Goal: Task Accomplishment & Management: Complete application form

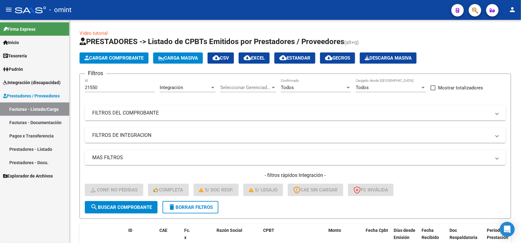
scroll to position [50, 0]
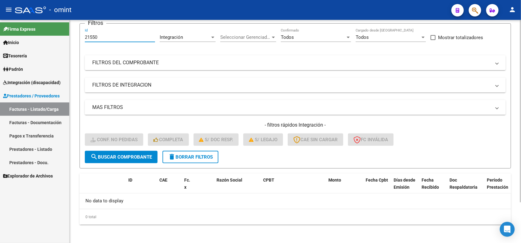
drag, startPoint x: 105, startPoint y: 37, endPoint x: 81, endPoint y: 41, distance: 24.6
click at [81, 41] on form "Filtros 21550 Id Integración Area Seleccionar Gerenciador Seleccionar Gerenciad…" at bounding box center [296, 95] width 432 height 145
paste input "0392"
type input "20392"
click at [124, 155] on span "search Buscar Comprobante" at bounding box center [121, 158] width 62 height 6
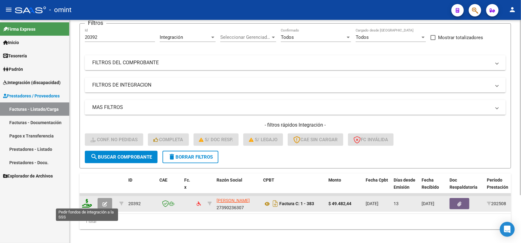
click at [85, 200] on icon at bounding box center [87, 203] width 10 height 9
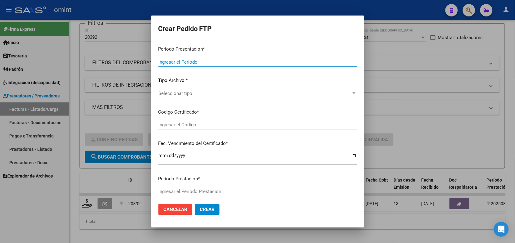
type input "202508"
type input "$ 49.482,44"
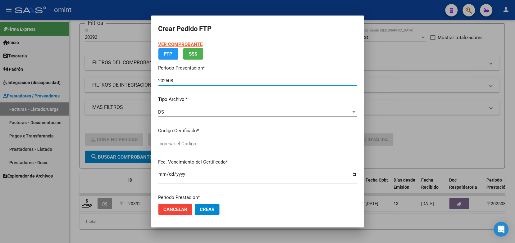
type input "764841320"
type input "[DATE]"
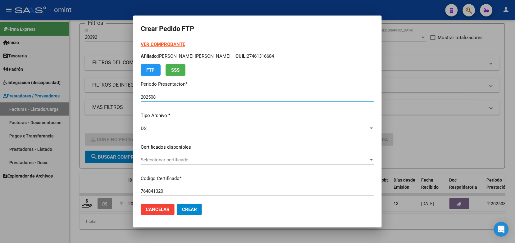
click at [177, 160] on span "Seleccionar certificado" at bounding box center [255, 160] width 228 height 6
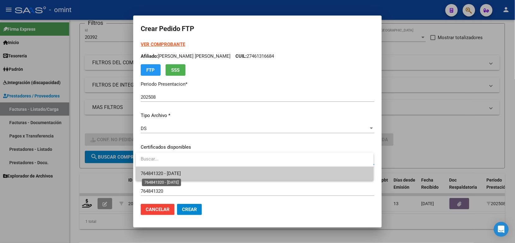
click at [181, 173] on span "764841320 - [DATE]" at bounding box center [161, 174] width 40 height 6
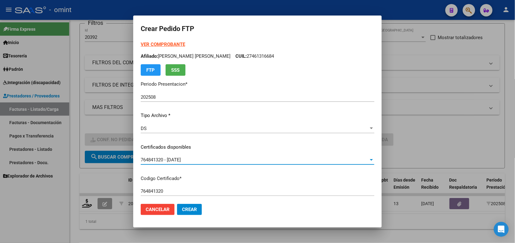
scroll to position [194, 0]
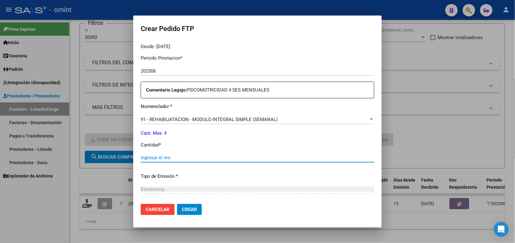
click at [166, 157] on input "Ingresar el nro" at bounding box center [258, 158] width 234 height 6
type input "4"
click at [189, 207] on button "Crear" at bounding box center [189, 209] width 25 height 11
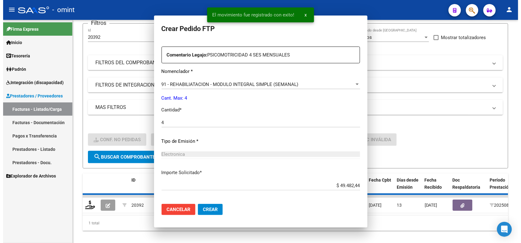
scroll to position [0, 0]
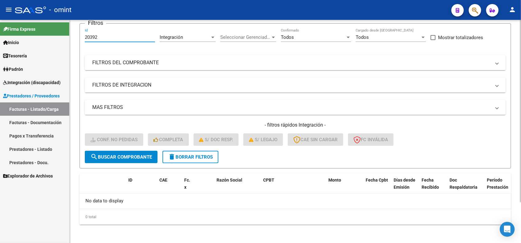
drag, startPoint x: 99, startPoint y: 35, endPoint x: 84, endPoint y: 40, distance: 15.3
click at [84, 40] on form "Filtros 20392 Id Integración Area Seleccionar Gerenciador Seleccionar Gerenciad…" at bounding box center [296, 95] width 432 height 145
paste input "89"
type input "20389"
click at [127, 155] on span "search Buscar Comprobante" at bounding box center [121, 158] width 62 height 6
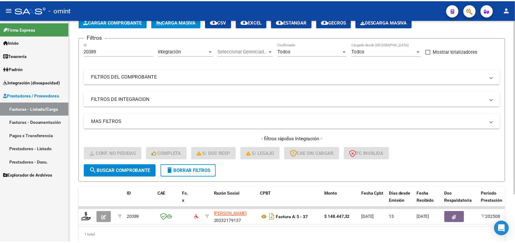
scroll to position [50, 0]
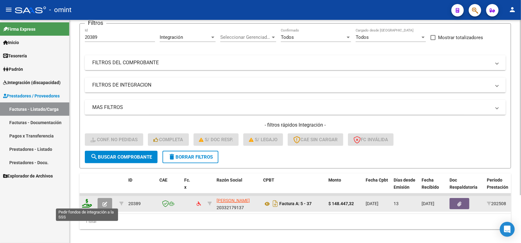
click at [89, 202] on icon at bounding box center [87, 203] width 10 height 9
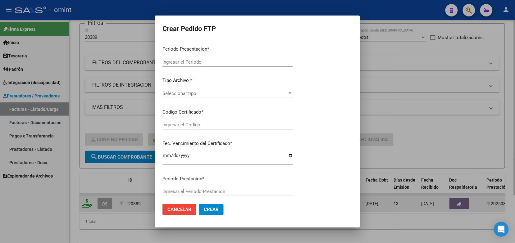
type input "202508"
type input "$ 148.447,32"
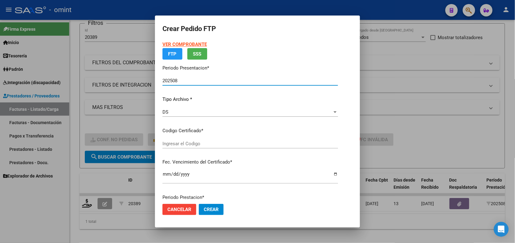
type input "764841320"
type input "[DATE]"
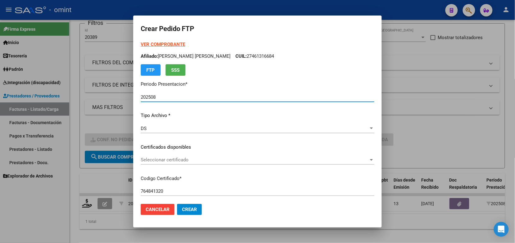
click at [189, 159] on span "Seleccionar certificado" at bounding box center [255, 160] width 228 height 6
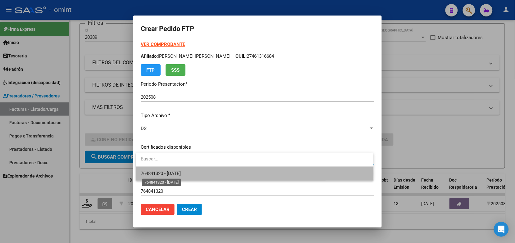
click at [181, 173] on span "764841320 - [DATE]" at bounding box center [161, 174] width 40 height 6
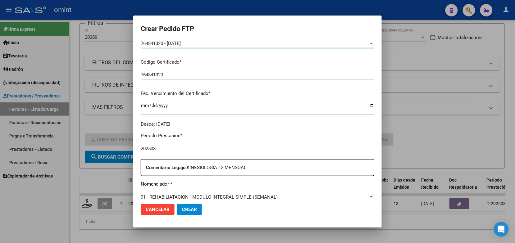
scroll to position [194, 0]
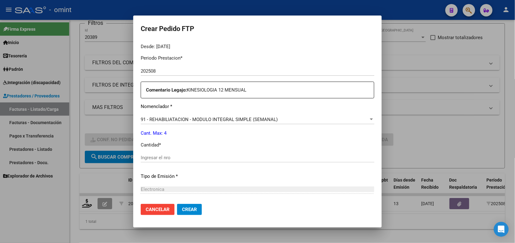
click at [158, 156] on input "Ingresar el nro" at bounding box center [258, 158] width 234 height 6
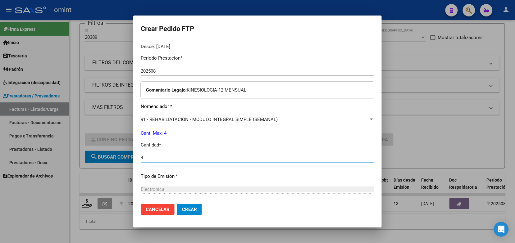
type input "4"
click at [183, 206] on button "Crear" at bounding box center [189, 209] width 25 height 11
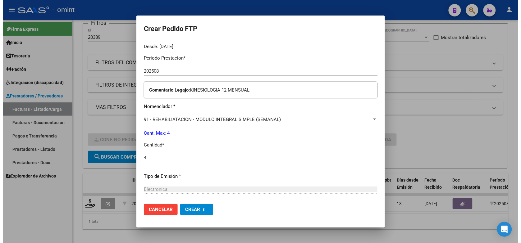
scroll to position [0, 0]
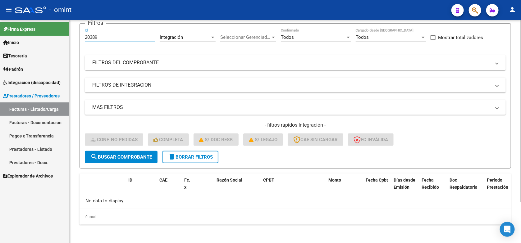
drag, startPoint x: 100, startPoint y: 37, endPoint x: 83, endPoint y: 37, distance: 17.1
click at [83, 37] on form "Filtros 20389 Id Integración Area Seleccionar Gerenciador Seleccionar Gerenciad…" at bounding box center [296, 95] width 432 height 145
paste input "417"
type input "20417"
click at [113, 156] on span "search Buscar Comprobante" at bounding box center [121, 158] width 62 height 6
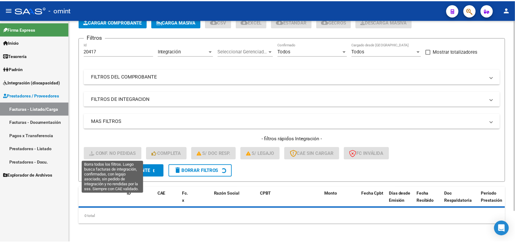
scroll to position [50, 0]
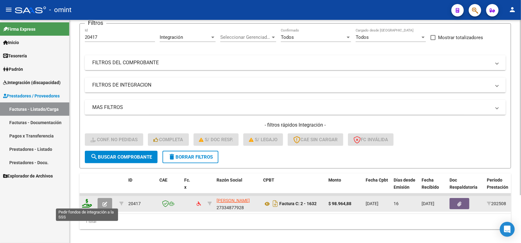
click at [86, 204] on icon at bounding box center [87, 203] width 10 height 9
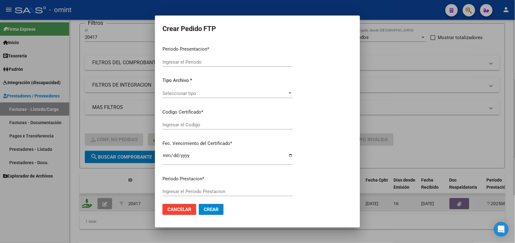
type input "202508"
type input "$ 98.964,88"
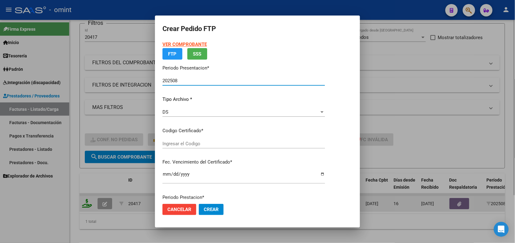
type input "8278250412"
type input "[DATE]"
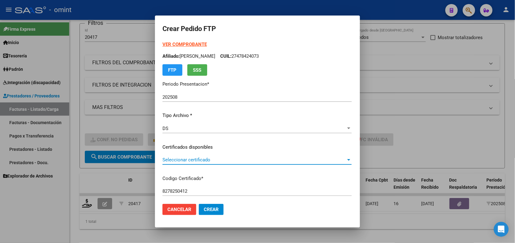
click at [165, 157] on span "Seleccionar certificado" at bounding box center [255, 160] width 184 height 6
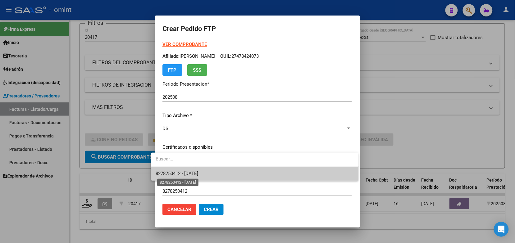
click at [168, 173] on span "8278250412 - [DATE]" at bounding box center [177, 174] width 43 height 6
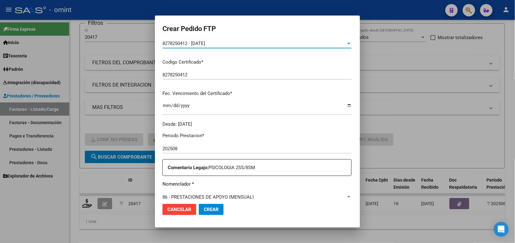
scroll to position [194, 0]
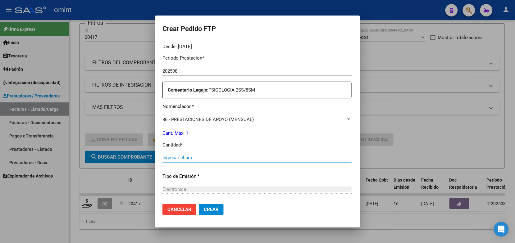
click at [170, 157] on input "Ingresar el nro" at bounding box center [257, 158] width 189 height 6
type input "1"
click at [200, 206] on button "Crear" at bounding box center [211, 209] width 25 height 11
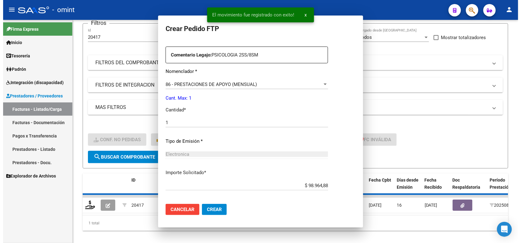
scroll to position [159, 0]
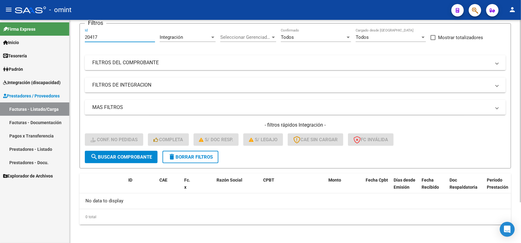
drag, startPoint x: 111, startPoint y: 35, endPoint x: 80, endPoint y: 41, distance: 32.1
click at [80, 41] on form "Filtros 20417 Id Integración Area Seleccionar Gerenciador Seleccionar Gerenciad…" at bounding box center [296, 95] width 432 height 145
paste input "978"
type input "20978"
click at [115, 157] on span "search Buscar Comprobante" at bounding box center [121, 158] width 62 height 6
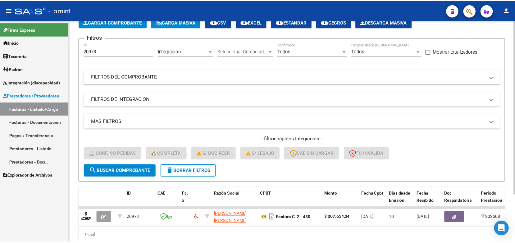
scroll to position [50, 0]
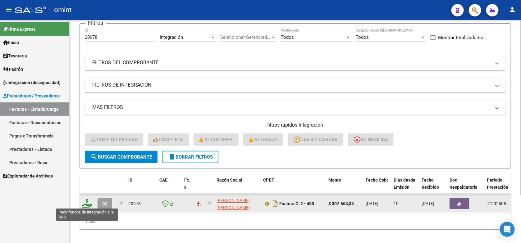
click at [86, 204] on icon at bounding box center [87, 203] width 10 height 9
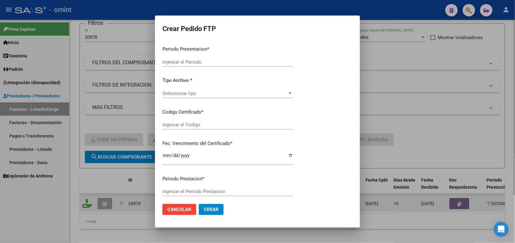
type input "202508"
type input "$ 307.654,34"
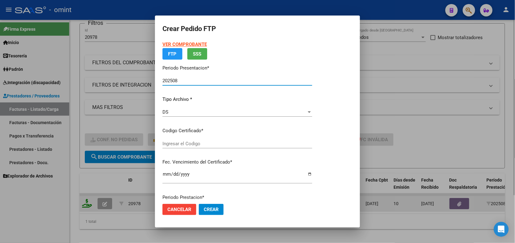
type input "8278250412"
type input "[DATE]"
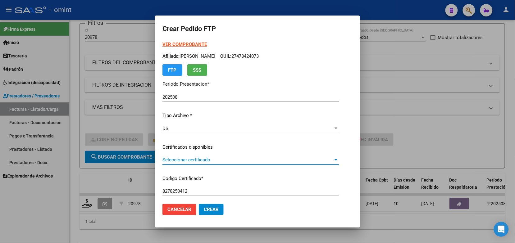
click at [198, 159] on span "Seleccionar certificado" at bounding box center [248, 160] width 171 height 6
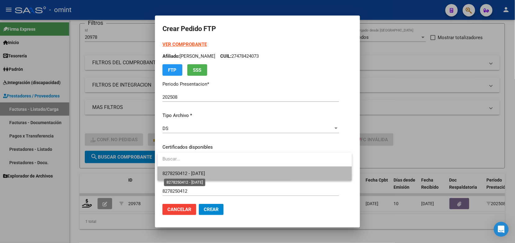
click at [202, 175] on span "8278250412 - [DATE]" at bounding box center [184, 174] width 43 height 6
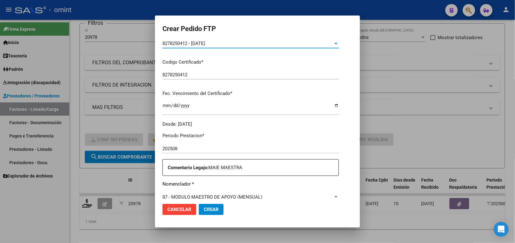
scroll to position [194, 0]
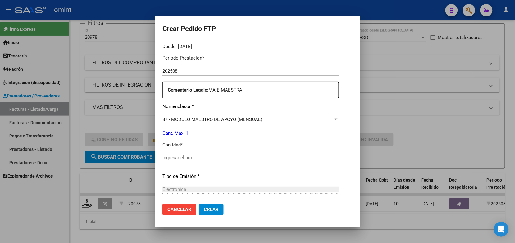
click at [191, 153] on div "Periodo Prestacion * 202508 Ingresar el Periodo Prestacion Comentario Legajo: M…" at bounding box center [251, 156] width 177 height 213
click at [195, 154] on div "Ingresar el nro" at bounding box center [251, 157] width 177 height 9
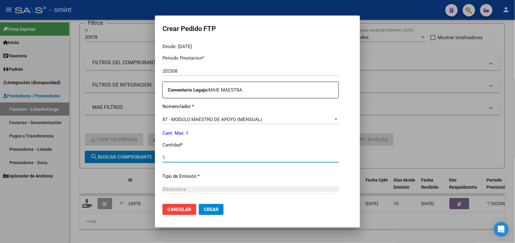
type input "1"
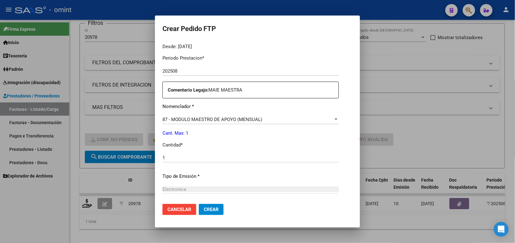
scroll to position [257, 0]
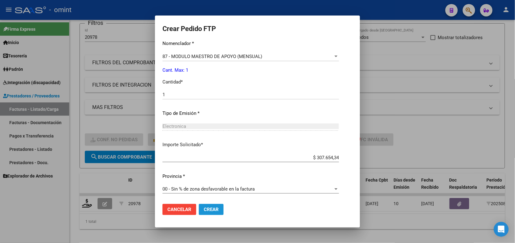
click at [215, 210] on span "Crear" at bounding box center [211, 210] width 15 height 6
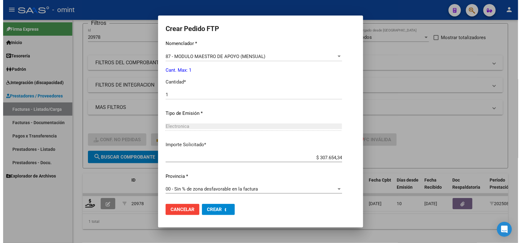
scroll to position [0, 0]
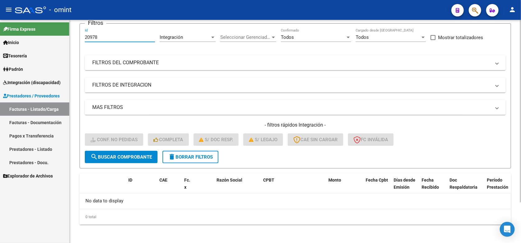
drag, startPoint x: 104, startPoint y: 35, endPoint x: 83, endPoint y: 39, distance: 21.9
click at [83, 39] on form "Filtros 20978 Id Integración Area Seleccionar Gerenciador Seleccionar Gerenciad…" at bounding box center [296, 95] width 432 height 145
paste input "18346"
type input "18346"
click at [118, 156] on span "search Buscar Comprobante" at bounding box center [121, 158] width 62 height 6
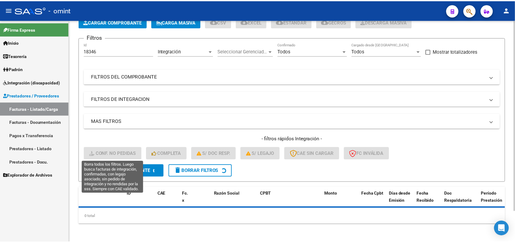
scroll to position [50, 0]
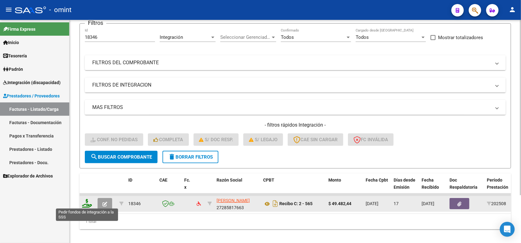
click at [84, 201] on icon at bounding box center [87, 203] width 10 height 9
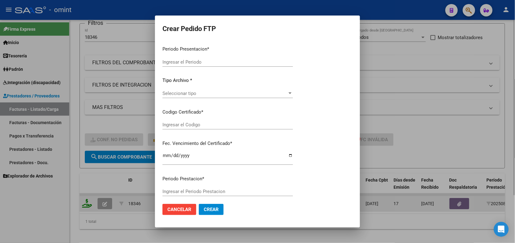
type input "202508"
type input "$ 49.482,44"
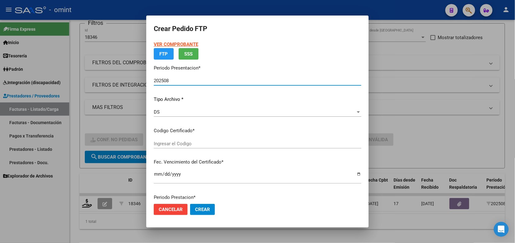
type input "4018788421"
type input "[DATE]"
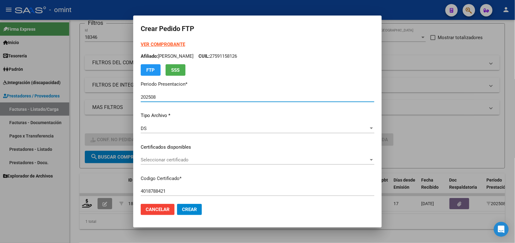
click at [181, 157] on span "Seleccionar certificado" at bounding box center [255, 160] width 228 height 6
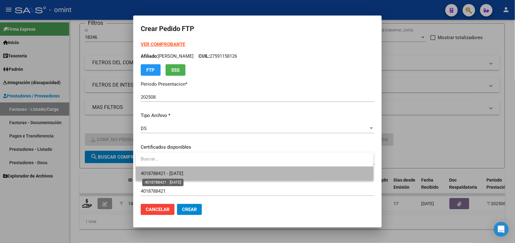
click at [181, 176] on span "4018788421 - [DATE]" at bounding box center [162, 174] width 43 height 6
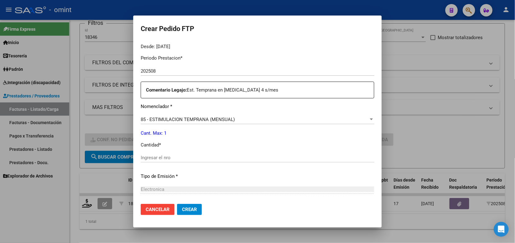
scroll to position [233, 0]
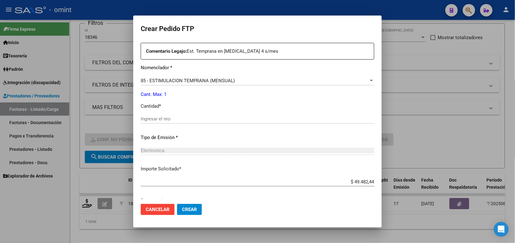
click at [154, 120] on input "Ingresar el nro" at bounding box center [258, 119] width 234 height 6
type input "1"
click at [190, 210] on span "Crear" at bounding box center [189, 210] width 15 height 6
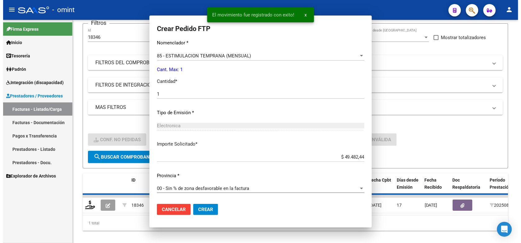
scroll to position [198, 0]
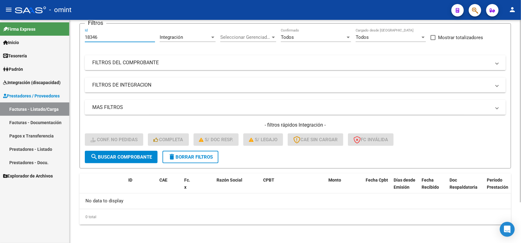
drag, startPoint x: 100, startPoint y: 39, endPoint x: 80, endPoint y: 46, distance: 21.0
click at [80, 46] on form "Filtros 18346 Id Integración Area Seleccionar Gerenciador Seleccionar Gerenciad…" at bounding box center [296, 95] width 432 height 145
paste input "5"
type input "18345"
click at [132, 157] on span "search Buscar Comprobante" at bounding box center [121, 158] width 62 height 6
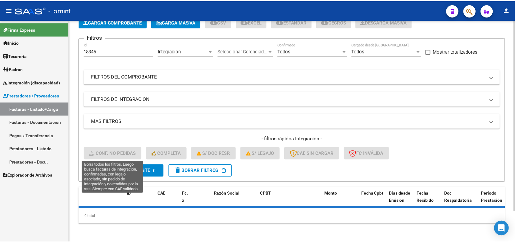
scroll to position [50, 0]
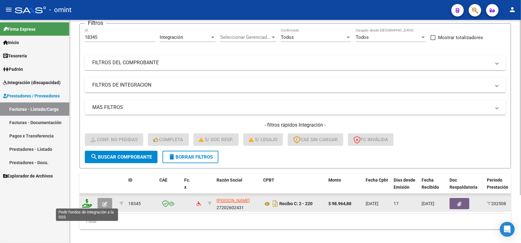
click at [89, 201] on icon at bounding box center [87, 203] width 10 height 9
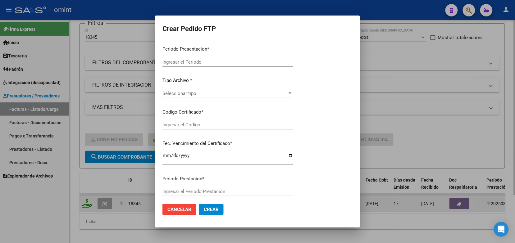
type input "202508"
type input "$ 98.964,88"
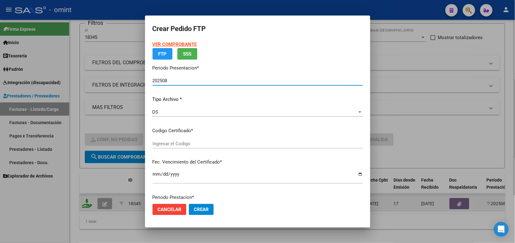
type input "4018788421"
type input "[DATE]"
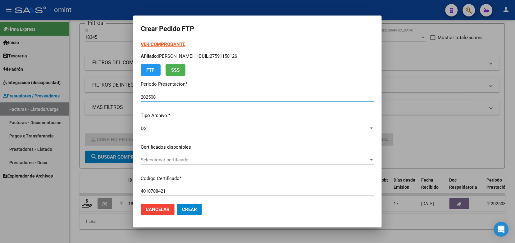
click at [156, 159] on span "Seleccionar certificado" at bounding box center [255, 160] width 228 height 6
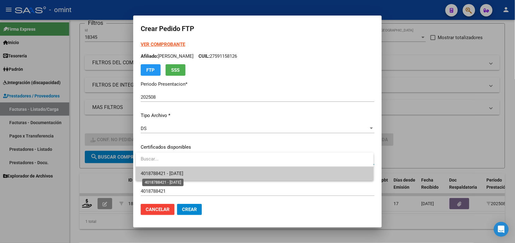
click at [165, 172] on span "4018788421 - [DATE]" at bounding box center [162, 174] width 43 height 6
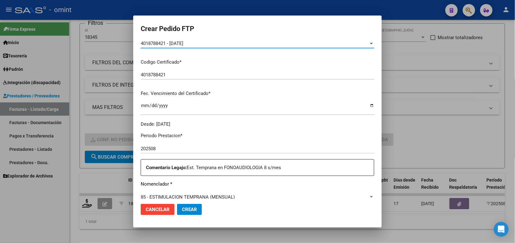
scroll to position [194, 0]
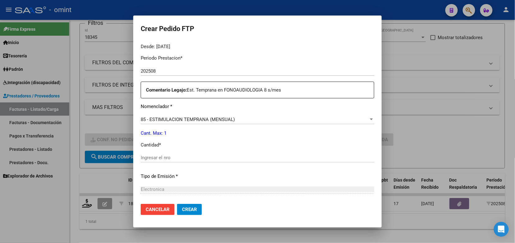
click at [161, 158] on input "Ingresar el nro" at bounding box center [258, 158] width 234 height 6
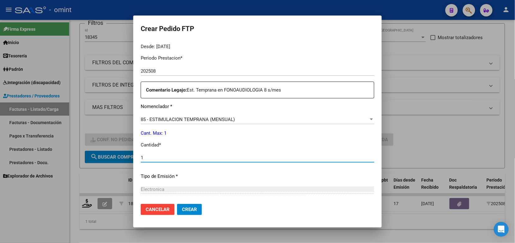
type input "1"
click at [187, 210] on span "Crear" at bounding box center [189, 210] width 15 height 6
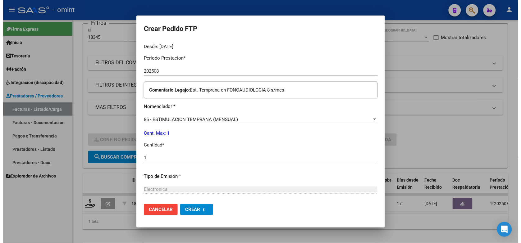
scroll to position [0, 0]
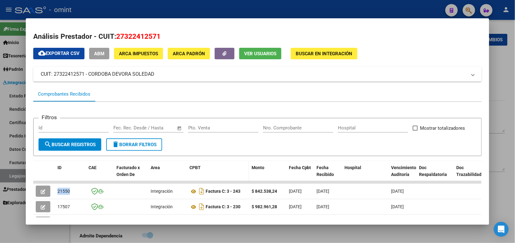
scroll to position [194, 0]
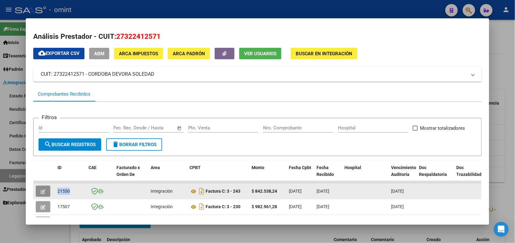
click at [41, 192] on icon "button" at bounding box center [43, 192] width 5 height 5
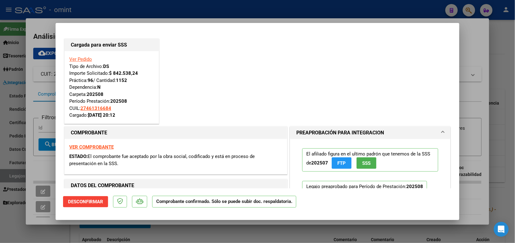
scroll to position [117, 0]
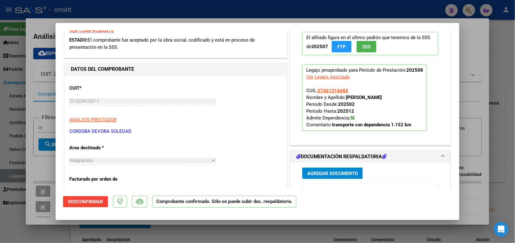
click at [174, 13] on div at bounding box center [257, 121] width 515 height 243
type input "$ 0,00"
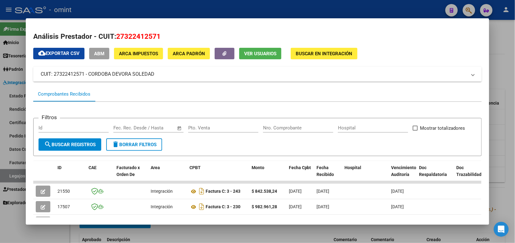
click at [165, 10] on div at bounding box center [257, 121] width 515 height 243
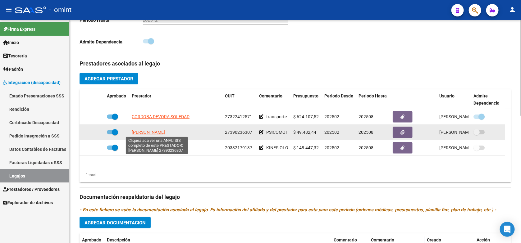
click at [155, 131] on span "[PERSON_NAME]" at bounding box center [148, 132] width 33 height 5
type textarea "27390236307"
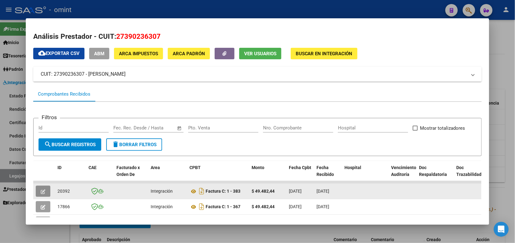
click at [41, 192] on icon "button" at bounding box center [43, 192] width 5 height 5
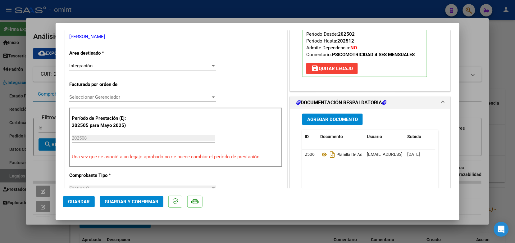
scroll to position [155, 0]
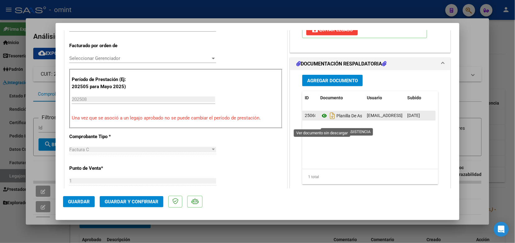
click at [321, 120] on icon at bounding box center [325, 115] width 8 height 7
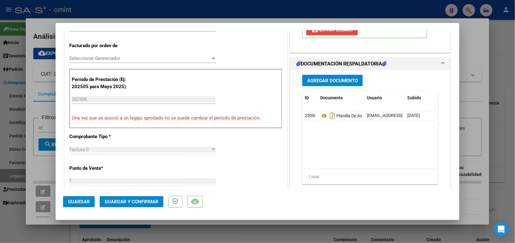
scroll to position [0, 0]
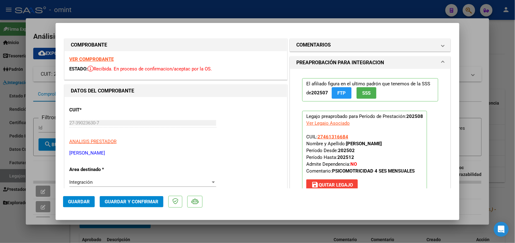
click at [100, 61] on strong "VER COMPROBANTE" at bounding box center [91, 60] width 44 height 6
click at [119, 202] on span "Guardar y Confirmar" at bounding box center [132, 202] width 54 height 6
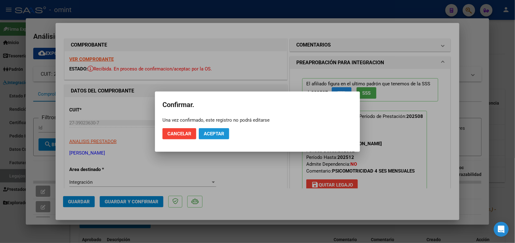
click at [213, 137] on button "Aceptar" at bounding box center [214, 133] width 30 height 11
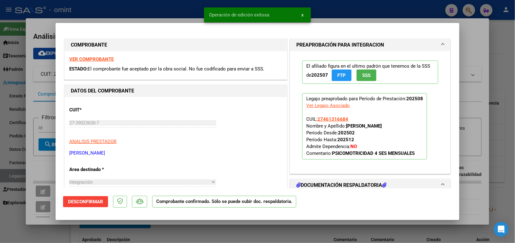
click at [167, 17] on div at bounding box center [257, 121] width 515 height 243
type input "$ 0,00"
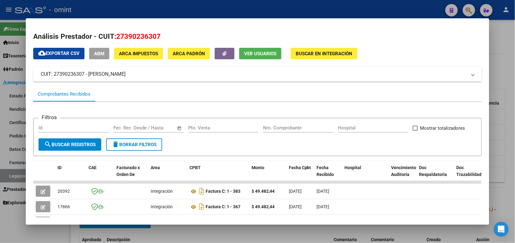
click at [164, 8] on div at bounding box center [257, 121] width 515 height 243
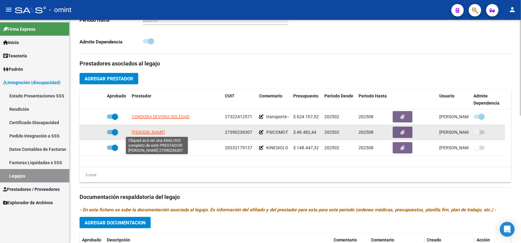
click at [150, 133] on span "[PERSON_NAME]" at bounding box center [148, 132] width 33 height 5
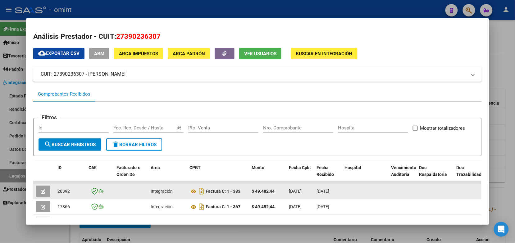
drag, startPoint x: 70, startPoint y: 192, endPoint x: 49, endPoint y: 193, distance: 20.9
drag, startPoint x: 49, startPoint y: 193, endPoint x: 57, endPoint y: 191, distance: 8.1
copy span "20392"
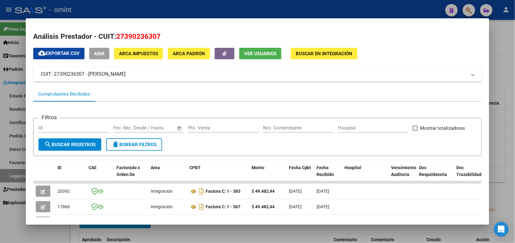
click at [125, 10] on div at bounding box center [257, 121] width 515 height 243
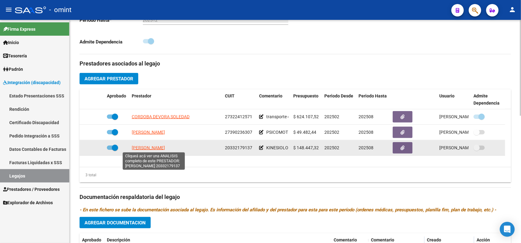
click at [165, 149] on span "[PERSON_NAME]" at bounding box center [148, 147] width 33 height 5
type textarea "20332179137"
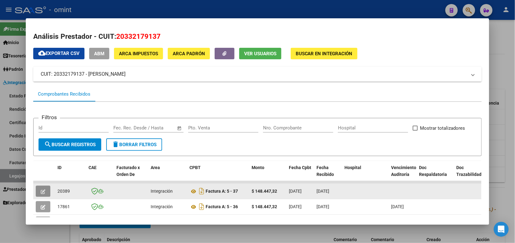
click at [42, 187] on button "button" at bounding box center [43, 191] width 15 height 11
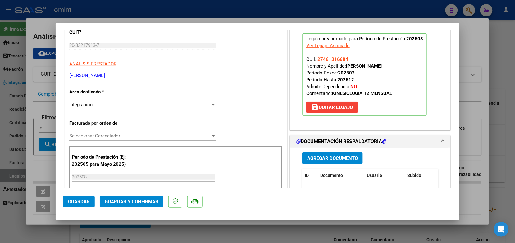
scroll to position [194, 0]
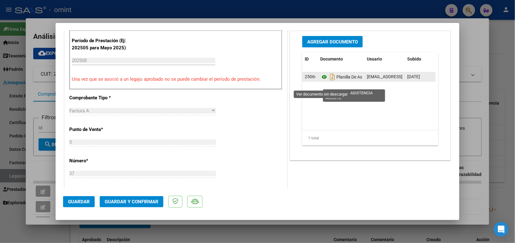
click at [323, 81] on icon at bounding box center [325, 76] width 8 height 7
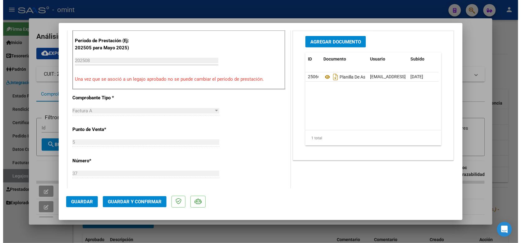
scroll to position [0, 0]
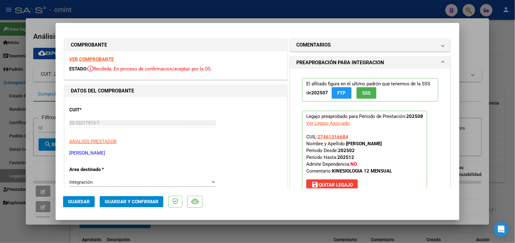
click at [108, 57] on strong "VER COMPROBANTE" at bounding box center [91, 60] width 44 height 6
click at [142, 200] on span "Guardar y Confirmar" at bounding box center [132, 202] width 54 height 6
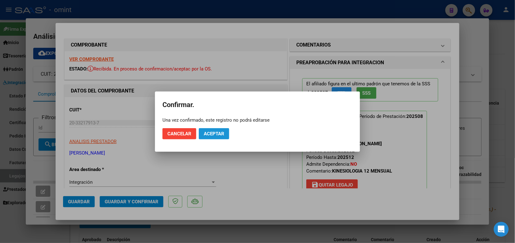
click at [211, 132] on span "Aceptar" at bounding box center [214, 134] width 21 height 6
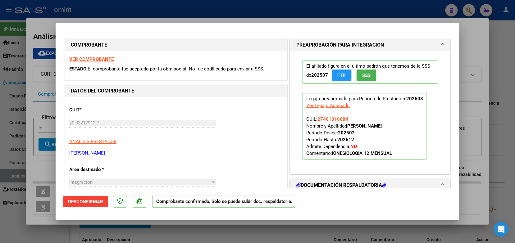
click at [109, 8] on div at bounding box center [257, 121] width 515 height 243
type input "$ 0,00"
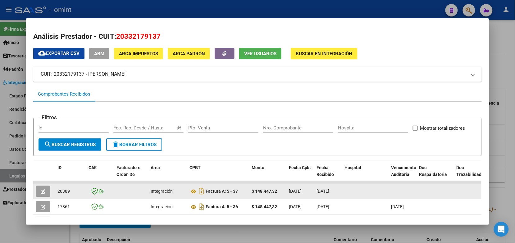
drag, startPoint x: 72, startPoint y: 191, endPoint x: 55, endPoint y: 192, distance: 17.1
click at [58, 192] on div "20389" at bounding box center [71, 191] width 26 height 7
drag, startPoint x: 55, startPoint y: 192, endPoint x: 58, endPoint y: 190, distance: 3.3
copy span "20389"
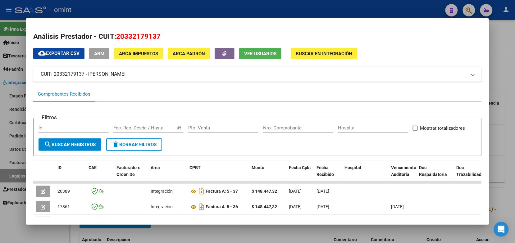
click at [135, 8] on div at bounding box center [257, 121] width 515 height 243
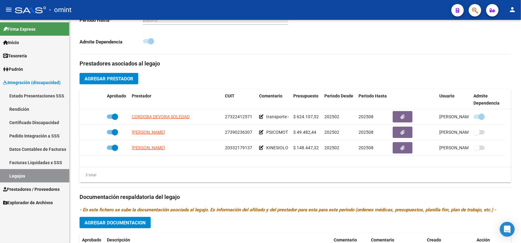
click at [44, 178] on link "Legajos" at bounding box center [34, 175] width 69 height 13
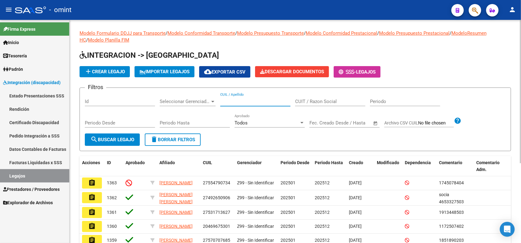
click at [239, 100] on input "CUIL / Apellido" at bounding box center [255, 102] width 70 height 6
paste input "27478424073"
type input "27478424073"
click at [122, 141] on span "search Buscar Legajo" at bounding box center [112, 140] width 44 height 6
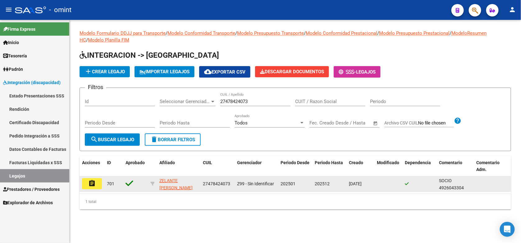
click at [90, 182] on mat-icon "assignment" at bounding box center [91, 183] width 7 height 7
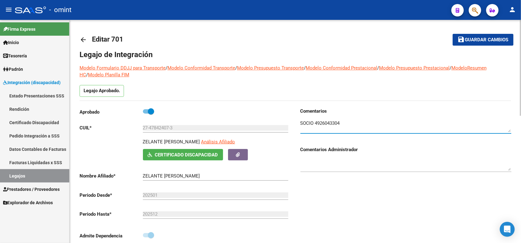
drag, startPoint x: 342, startPoint y: 120, endPoint x: 315, endPoint y: 121, distance: 27.7
click at [315, 121] on textarea at bounding box center [406, 126] width 211 height 12
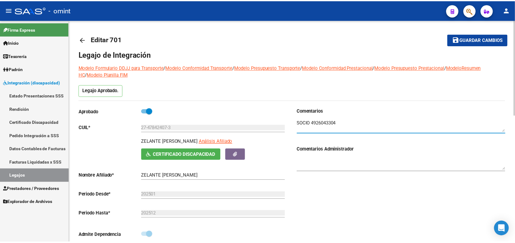
scroll to position [155, 0]
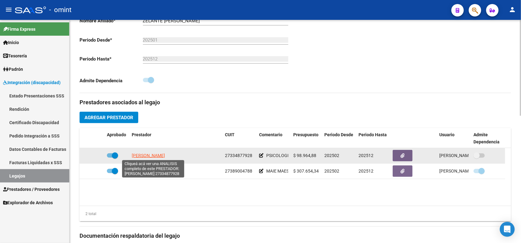
click at [141, 155] on span "[PERSON_NAME]" at bounding box center [148, 155] width 33 height 5
type textarea "27334877928"
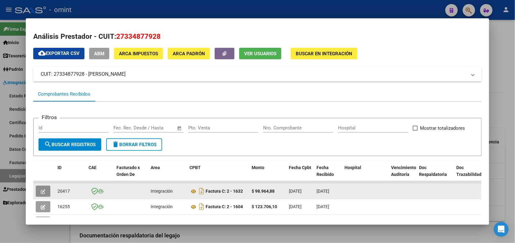
click at [44, 193] on button "button" at bounding box center [43, 191] width 15 height 11
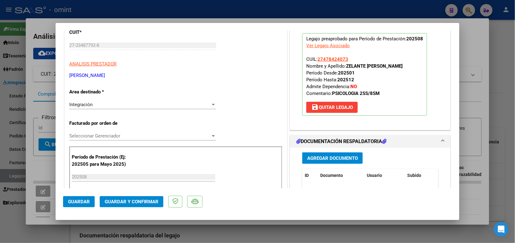
scroll to position [117, 0]
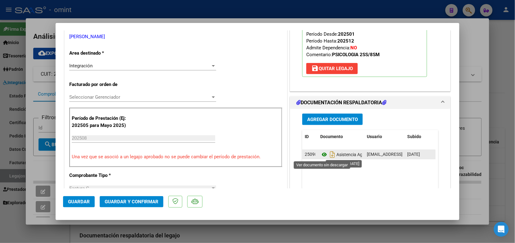
click at [323, 155] on icon at bounding box center [325, 154] width 8 height 7
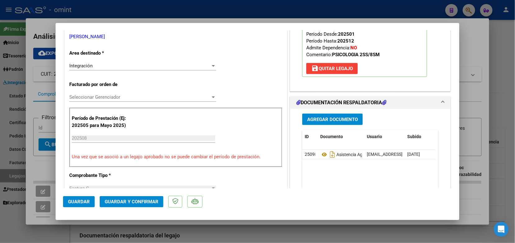
scroll to position [0, 0]
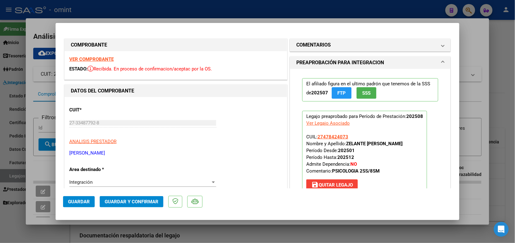
click at [92, 62] on strong "VER COMPROBANTE" at bounding box center [91, 60] width 44 height 6
click at [132, 201] on span "Guardar y Confirmar" at bounding box center [132, 202] width 54 height 6
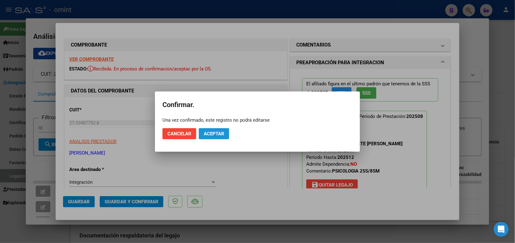
click at [223, 131] on span "Aceptar" at bounding box center [214, 134] width 21 height 6
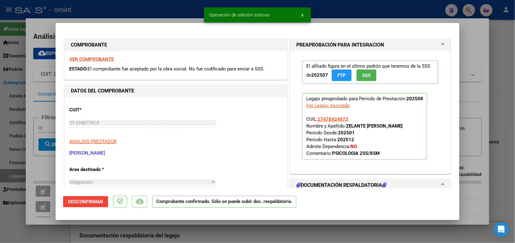
click at [123, 16] on div at bounding box center [257, 121] width 515 height 243
type input "$ 0,00"
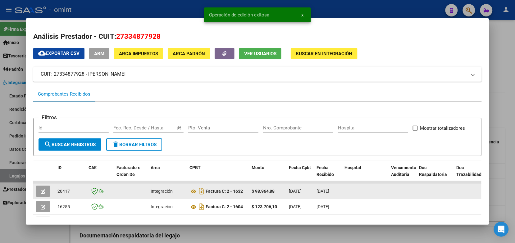
drag, startPoint x: 67, startPoint y: 191, endPoint x: 56, endPoint y: 190, distance: 11.6
click at [58, 190] on div "20417" at bounding box center [71, 191] width 26 height 7
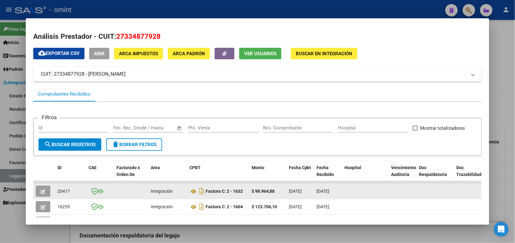
copy span "20417"
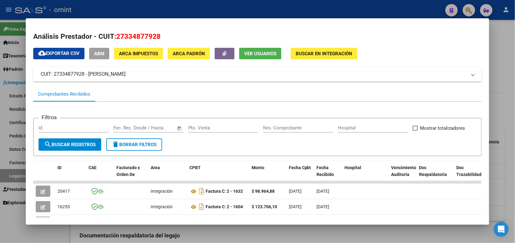
click at [127, 6] on div at bounding box center [257, 121] width 515 height 243
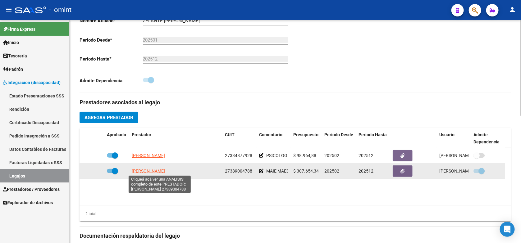
click at [145, 173] on span "[PERSON_NAME] [PERSON_NAME]" at bounding box center [148, 171] width 33 height 5
type textarea "27389004788"
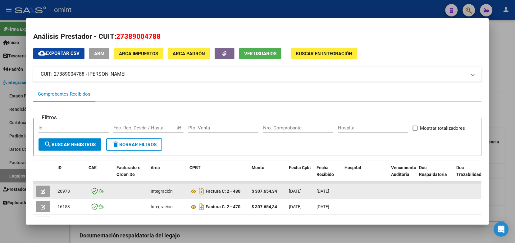
click at [41, 190] on icon "button" at bounding box center [43, 192] width 5 height 5
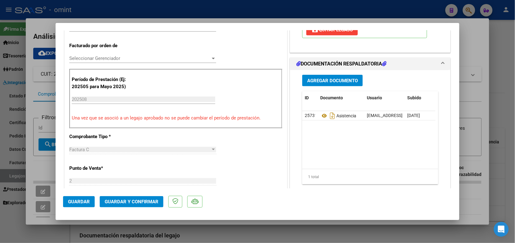
scroll to position [194, 0]
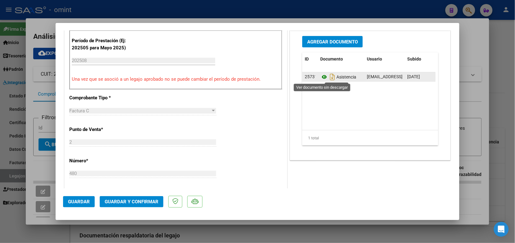
click at [321, 77] on icon at bounding box center [325, 76] width 8 height 7
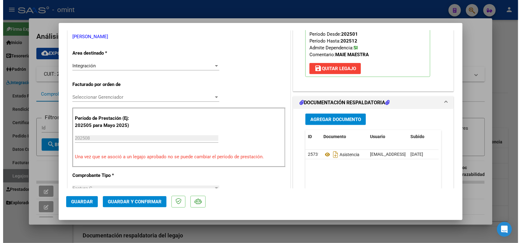
scroll to position [0, 0]
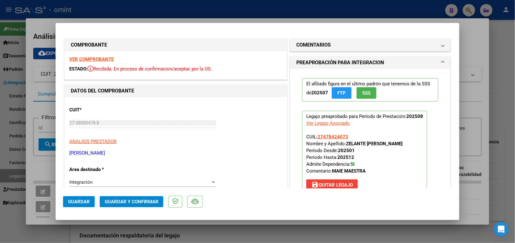
click at [103, 60] on strong "VER COMPROBANTE" at bounding box center [91, 60] width 44 height 6
click at [125, 201] on span "Guardar y Confirmar" at bounding box center [132, 202] width 54 height 6
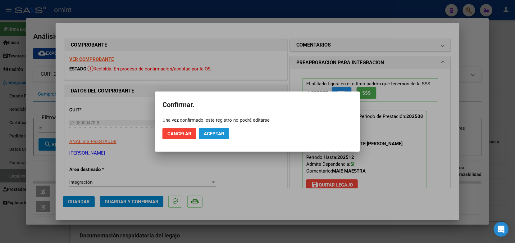
click at [214, 132] on span "Aceptar" at bounding box center [214, 134] width 21 height 6
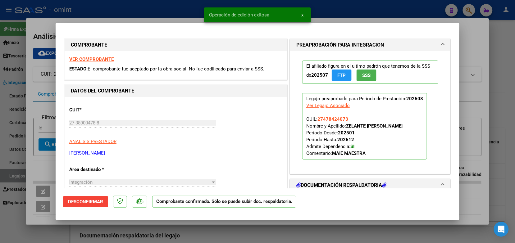
click at [105, 14] on div at bounding box center [257, 121] width 515 height 243
type input "$ 0,00"
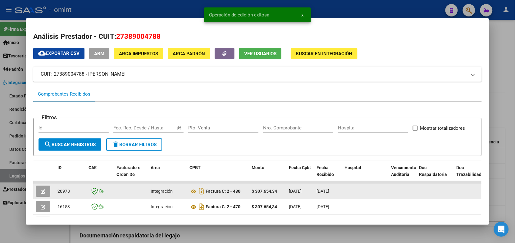
drag, startPoint x: 67, startPoint y: 191, endPoint x: 53, endPoint y: 194, distance: 13.7
click at [55, 194] on datatable-body-cell "20978" at bounding box center [70, 191] width 31 height 15
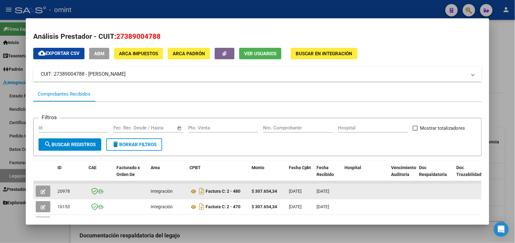
drag, startPoint x: 53, startPoint y: 194, endPoint x: 61, endPoint y: 190, distance: 8.8
copy span "20978"
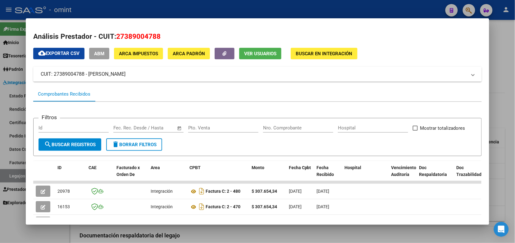
click at [88, 1] on div at bounding box center [257, 121] width 515 height 243
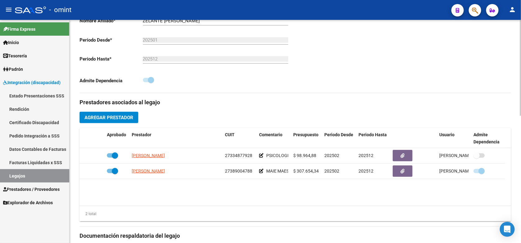
scroll to position [78, 0]
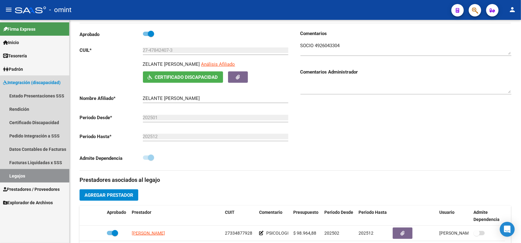
click at [41, 173] on link "Legajos" at bounding box center [34, 175] width 69 height 13
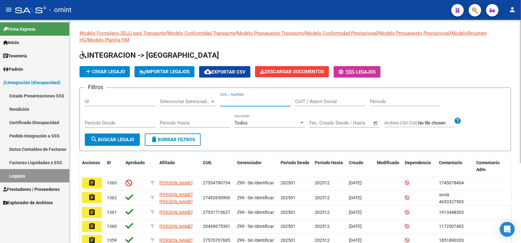
click at [226, 100] on input "CUIL / Apellido" at bounding box center [255, 102] width 70 height 6
paste input "27591158126"
type input "27591158126"
click at [106, 141] on span "search Buscar Legajo" at bounding box center [112, 140] width 44 height 6
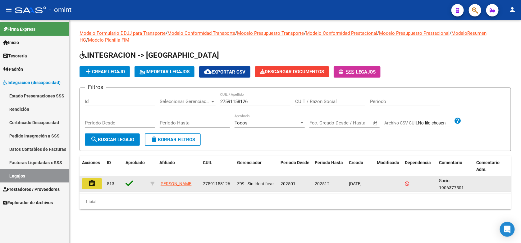
click at [93, 181] on mat-icon "assignment" at bounding box center [91, 183] width 7 height 7
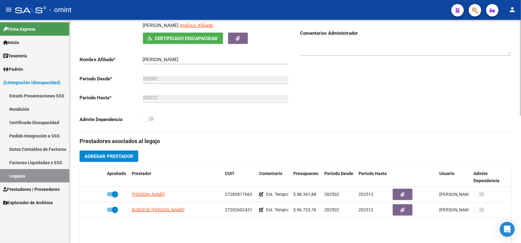
scroll to position [39, 0]
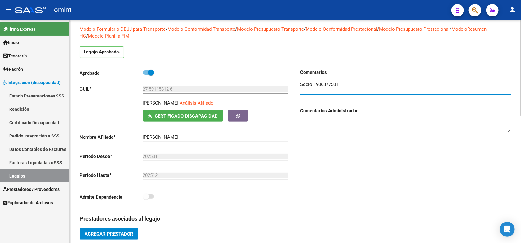
drag, startPoint x: 344, startPoint y: 82, endPoint x: 314, endPoint y: 83, distance: 29.5
click at [314, 83] on textarea at bounding box center [406, 87] width 211 height 12
click at [30, 177] on link "Legajos" at bounding box center [34, 175] width 69 height 13
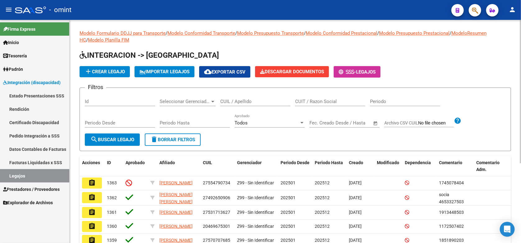
click at [224, 95] on div "CUIL / Apellido" at bounding box center [255, 99] width 70 height 13
paste input "1906377501"
type input "1906377501"
click at [126, 139] on span "search Buscar Legajo" at bounding box center [112, 140] width 44 height 6
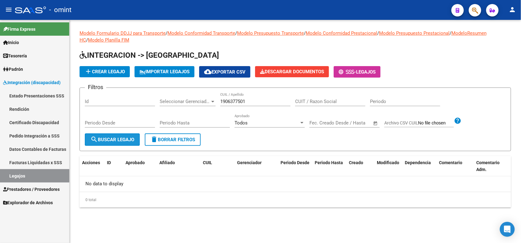
click at [123, 137] on span "search Buscar Legajo" at bounding box center [112, 140] width 44 height 6
drag, startPoint x: 246, startPoint y: 105, endPoint x: 211, endPoint y: 104, distance: 34.5
click at [211, 104] on div "Filtros Id Seleccionar Gerenciador Seleccionar Gerenciador 1906377501 CUIL / Ap…" at bounding box center [295, 113] width 421 height 41
drag, startPoint x: 211, startPoint y: 104, endPoint x: 275, endPoint y: 95, distance: 64.7
click at [275, 95] on div "1906377501 CUIL / Apellido" at bounding box center [255, 99] width 70 height 13
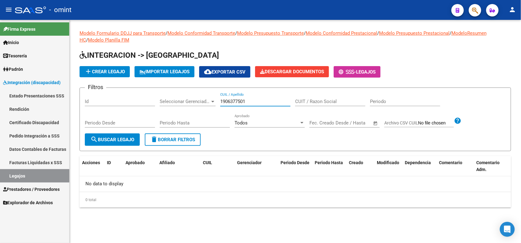
drag, startPoint x: 251, startPoint y: 103, endPoint x: 219, endPoint y: 105, distance: 32.4
click at [219, 105] on div "Filtros Id Seleccionar Gerenciador Seleccionar Gerenciador 1906377501 CUIL / Ap…" at bounding box center [295, 113] width 421 height 41
click at [224, 102] on input "CUIL / Apellido" at bounding box center [255, 102] width 70 height 6
paste input "27591158126"
type input "27591158126"
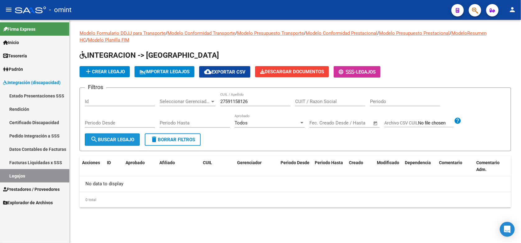
click at [125, 139] on span "search Buscar Legajo" at bounding box center [112, 140] width 44 height 6
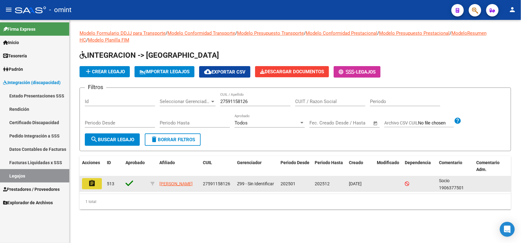
click at [90, 185] on mat-icon "assignment" at bounding box center [91, 183] width 7 height 7
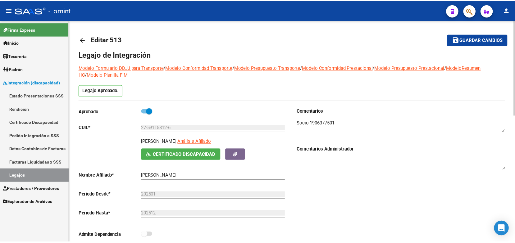
scroll to position [117, 0]
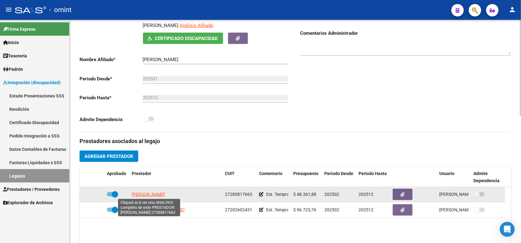
click at [137, 193] on span "[PERSON_NAME]" at bounding box center [148, 194] width 33 height 5
type textarea "27285817663"
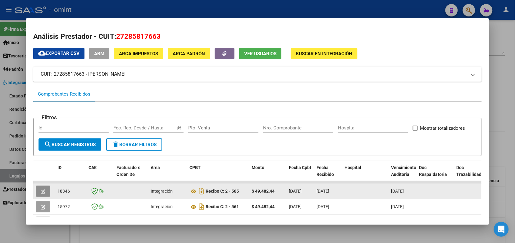
click at [41, 190] on icon "button" at bounding box center [43, 192] width 5 height 5
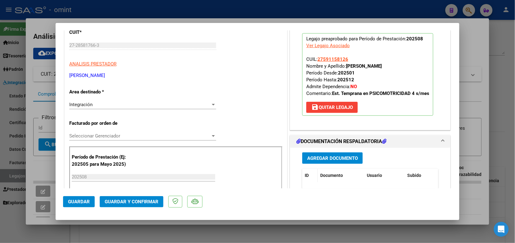
scroll to position [155, 0]
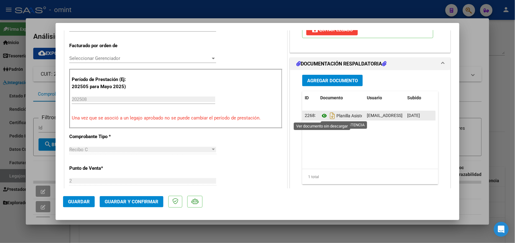
click at [322, 115] on icon at bounding box center [325, 115] width 8 height 7
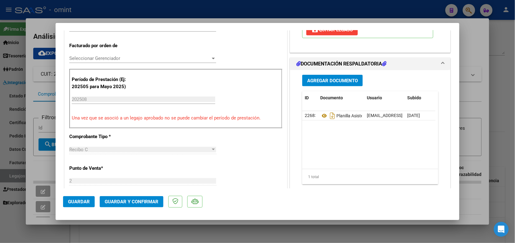
scroll to position [0, 0]
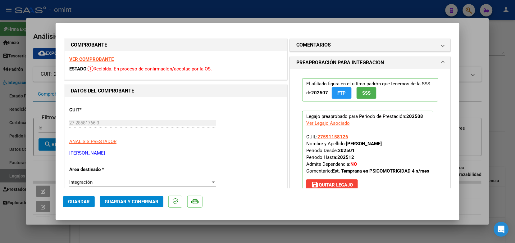
click at [109, 61] on strong "VER COMPROBANTE" at bounding box center [91, 60] width 44 height 6
click at [144, 207] on button "Guardar y Confirmar" at bounding box center [132, 201] width 64 height 11
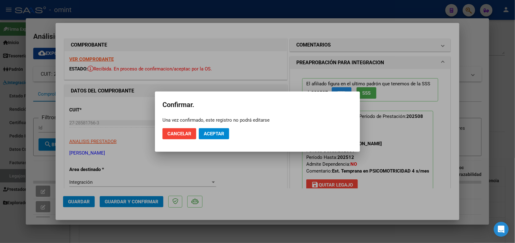
click at [142, 205] on div at bounding box center [257, 121] width 515 height 243
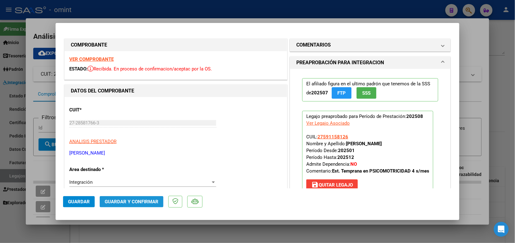
click at [147, 203] on span "Guardar y Confirmar" at bounding box center [132, 202] width 54 height 6
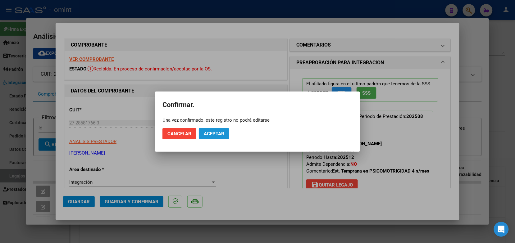
click at [217, 136] on span "Aceptar" at bounding box center [214, 134] width 21 height 6
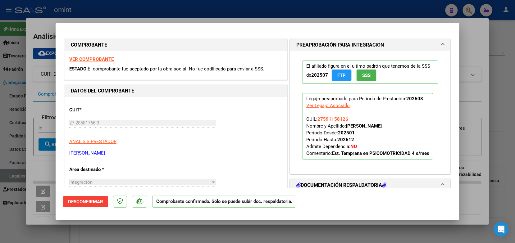
click at [162, 3] on div at bounding box center [257, 121] width 515 height 243
type input "$ 0,00"
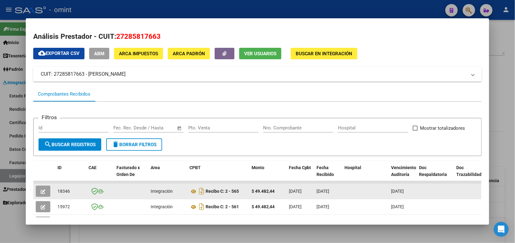
drag, startPoint x: 67, startPoint y: 193, endPoint x: 55, endPoint y: 190, distance: 12.3
click at [58, 190] on div "18346" at bounding box center [71, 191] width 26 height 7
drag, startPoint x: 55, startPoint y: 190, endPoint x: 58, endPoint y: 190, distance: 3.2
copy span "18346"
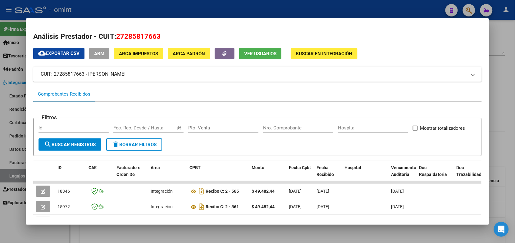
click at [141, 10] on div at bounding box center [257, 121] width 515 height 243
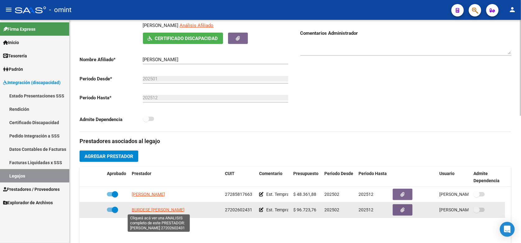
click at [160, 210] on span "[PERSON_NAME]" at bounding box center [158, 210] width 53 height 5
type textarea "27202602431"
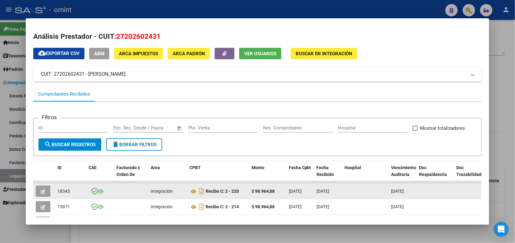
click at [41, 191] on icon "button" at bounding box center [43, 192] width 5 height 5
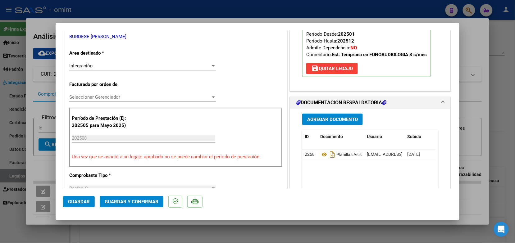
scroll to position [155, 0]
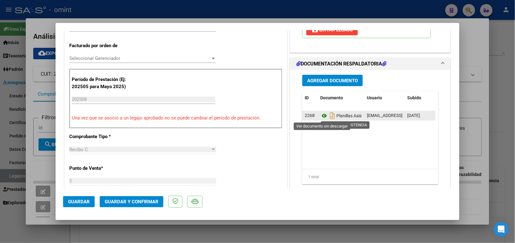
click at [322, 117] on icon at bounding box center [325, 115] width 8 height 7
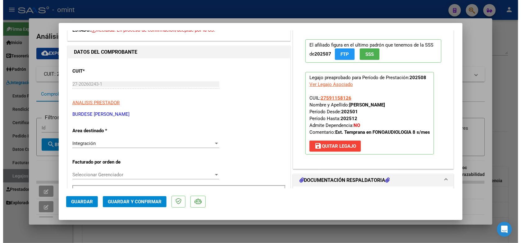
scroll to position [0, 0]
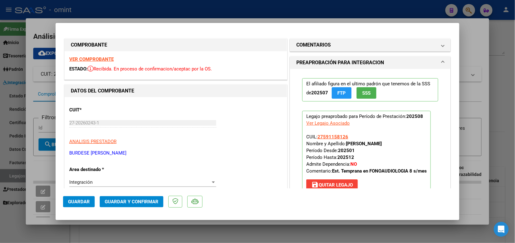
click at [92, 59] on strong "VER COMPROBANTE" at bounding box center [91, 60] width 44 height 6
click at [151, 201] on span "Guardar y Confirmar" at bounding box center [132, 202] width 54 height 6
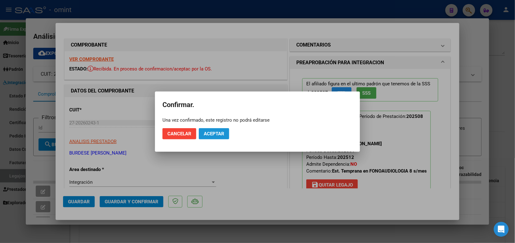
click at [210, 137] on button "Aceptar" at bounding box center [214, 133] width 30 height 11
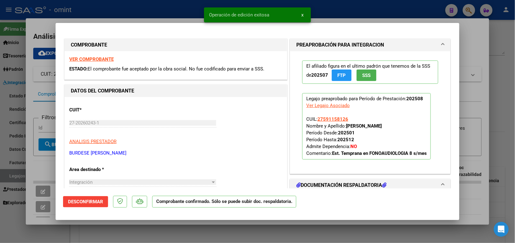
click at [164, 11] on div at bounding box center [257, 121] width 515 height 243
type input "$ 0,00"
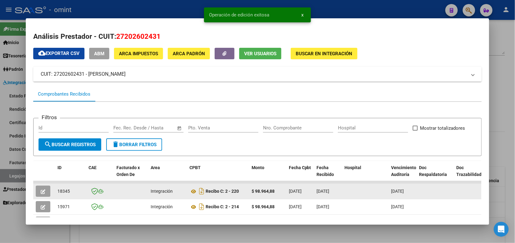
drag, startPoint x: 72, startPoint y: 188, endPoint x: 54, endPoint y: 190, distance: 18.1
click at [55, 190] on datatable-body-cell "18345" at bounding box center [70, 191] width 31 height 15
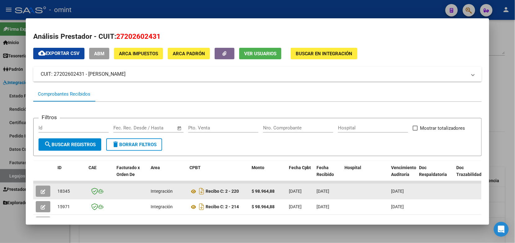
drag, startPoint x: 54, startPoint y: 190, endPoint x: 58, endPoint y: 190, distance: 4.1
copy span "18345"
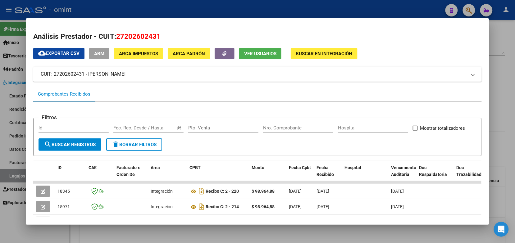
click at [131, 12] on div at bounding box center [257, 121] width 515 height 243
